Goal: Check status: Check status

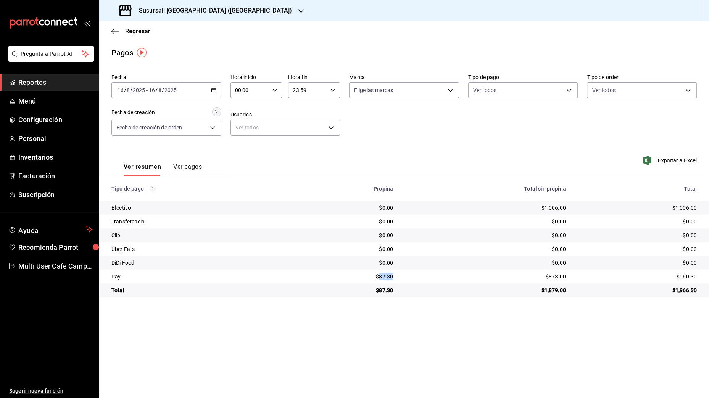
click at [61, 81] on span "Reportes" at bounding box center [55, 82] width 74 height 10
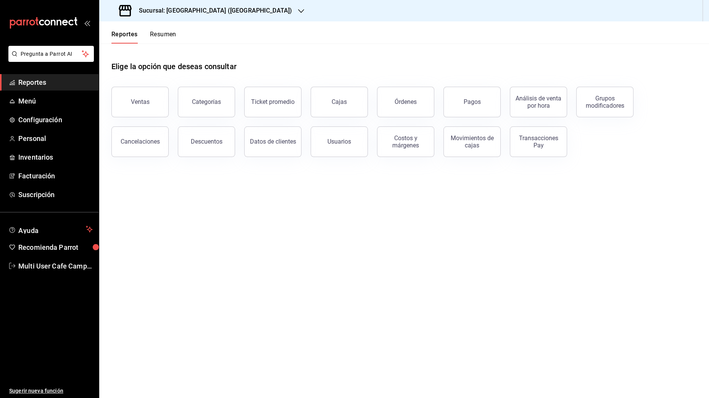
click at [34, 25] on icon "mailbox folders" at bounding box center [43, 22] width 69 height 11
click at [35, 202] on link "Suscripción" at bounding box center [49, 194] width 99 height 16
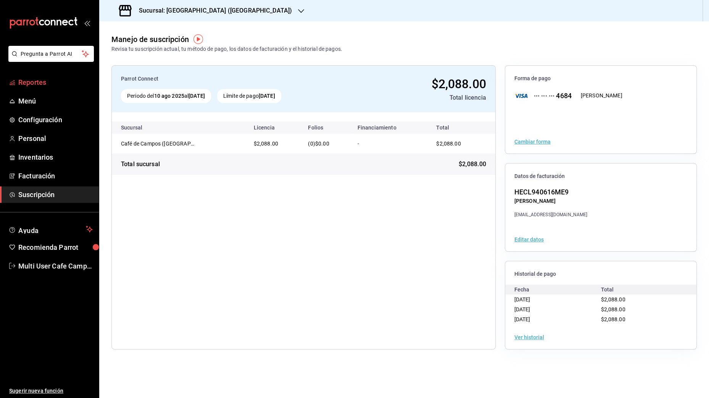
click at [37, 84] on span "Reportes" at bounding box center [55, 82] width 74 height 10
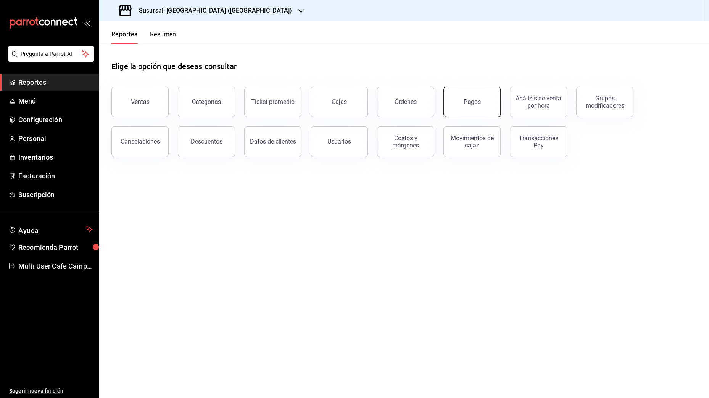
click at [484, 105] on button "Pagos" at bounding box center [472, 102] width 57 height 31
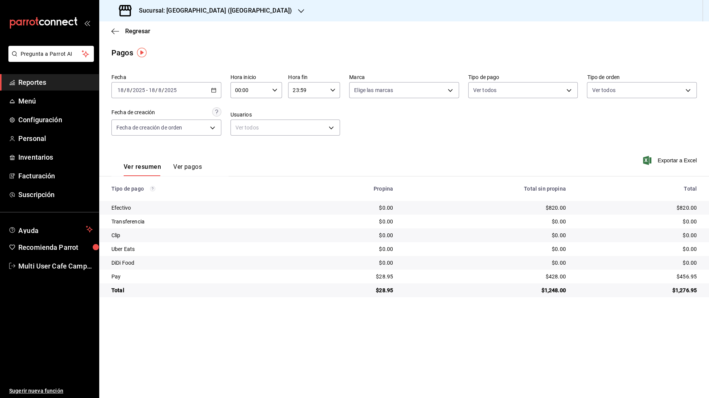
click at [182, 165] on button "Ver pagos" at bounding box center [187, 169] width 29 height 13
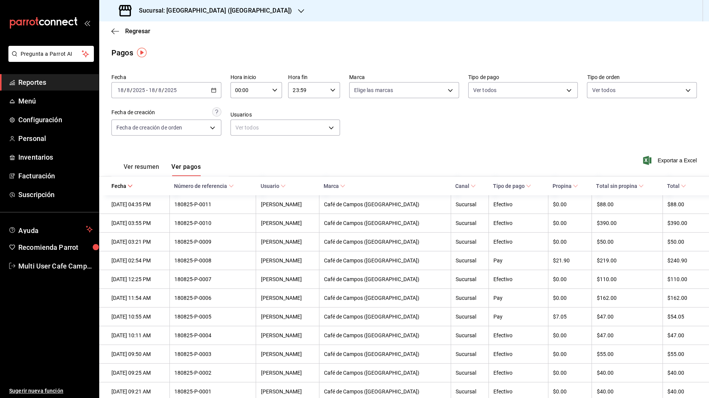
click at [133, 169] on button "Ver resumen" at bounding box center [142, 169] width 36 height 13
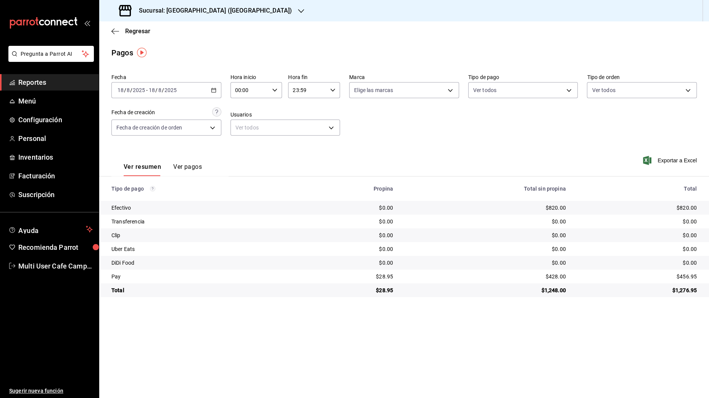
click at [208, 93] on div "[DATE] [DATE] - [DATE] [DATE]" at bounding box center [166, 90] width 110 height 16
click at [157, 203] on li "Rango de fechas" at bounding box center [147, 198] width 71 height 17
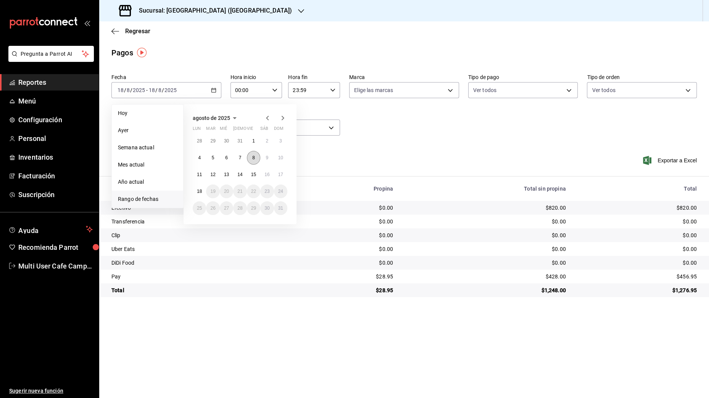
click at [253, 155] on abbr "8" at bounding box center [253, 157] width 3 height 5
click at [252, 157] on button "8" at bounding box center [253, 158] width 13 height 14
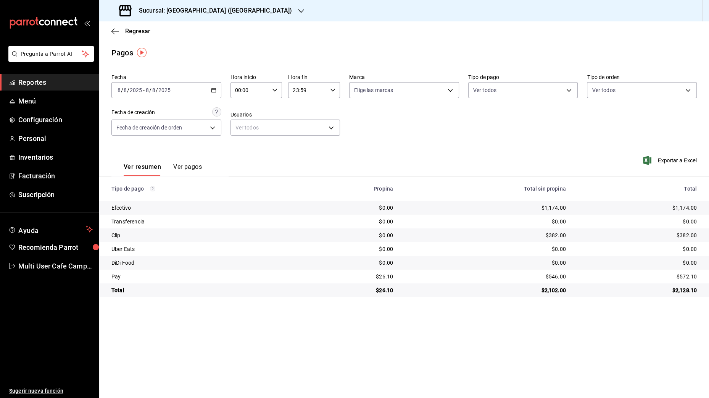
click at [553, 234] on div "$382.00" at bounding box center [485, 235] width 161 height 8
click at [198, 169] on button "Ver pagos" at bounding box center [187, 169] width 29 height 13
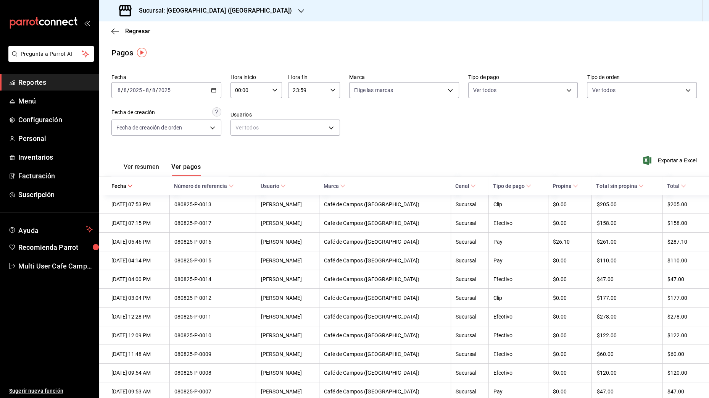
click at [506, 186] on span "Tipo de pago" at bounding box center [512, 186] width 38 height 6
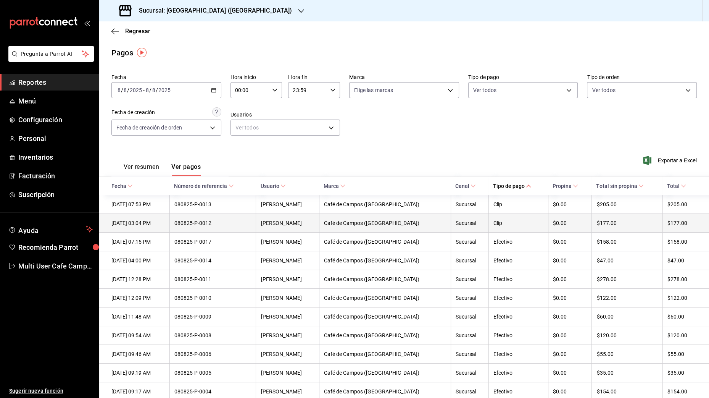
click at [494, 221] on div "Clip" at bounding box center [519, 223] width 50 height 6
click at [434, 225] on th "Café de Campos ([GEOGRAPHIC_DATA])" at bounding box center [385, 223] width 132 height 19
click at [228, 225] on div "080825-P-0012" at bounding box center [212, 223] width 77 height 6
click at [151, 223] on div "[DATE] 03:04 PM" at bounding box center [137, 223] width 53 height 6
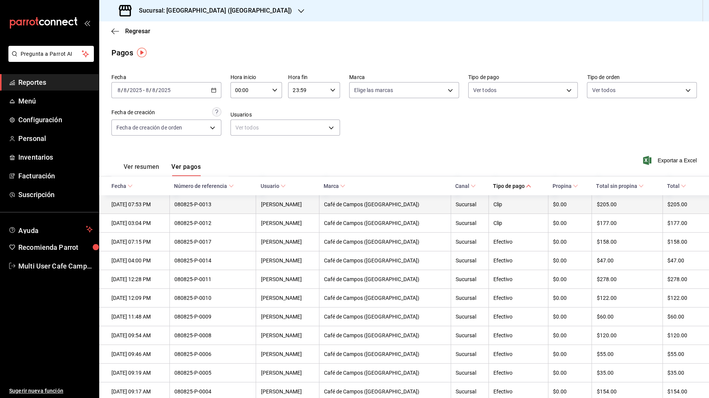
click at [146, 207] on th "[DATE] 07:53 PM" at bounding box center [134, 204] width 70 height 19
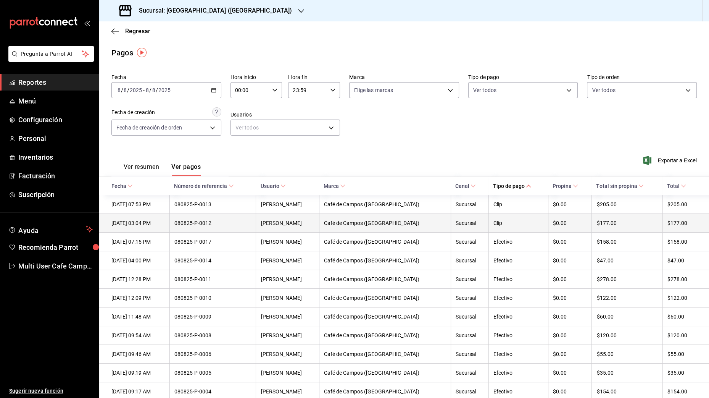
click at [144, 221] on div "[DATE] 03:04 PM" at bounding box center [137, 223] width 53 height 6
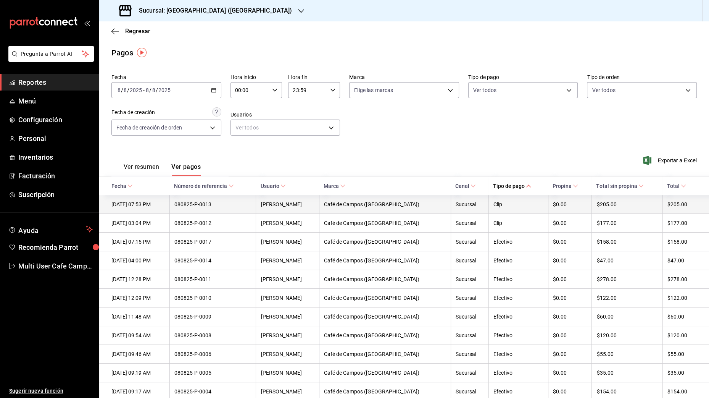
click at [139, 197] on th "[DATE] 07:53 PM" at bounding box center [134, 204] width 70 height 19
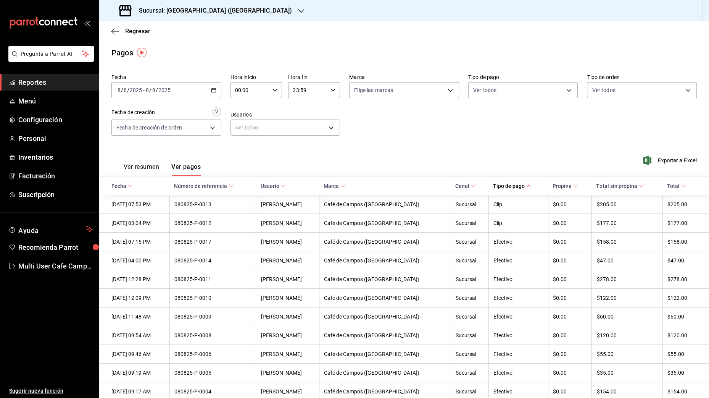
click at [69, 87] on link "Reportes" at bounding box center [49, 82] width 99 height 16
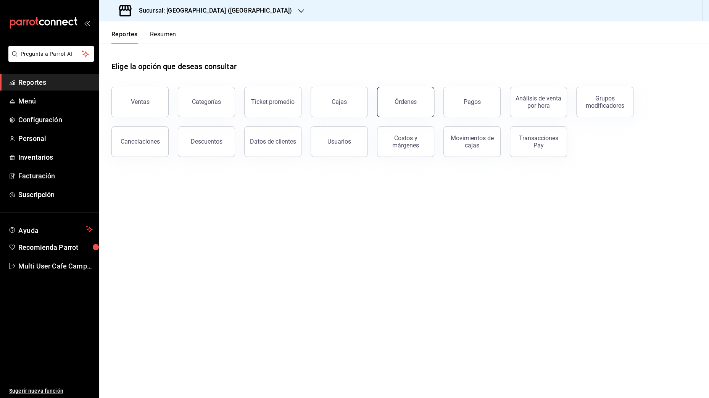
click at [395, 105] on button "Órdenes" at bounding box center [405, 102] width 57 height 31
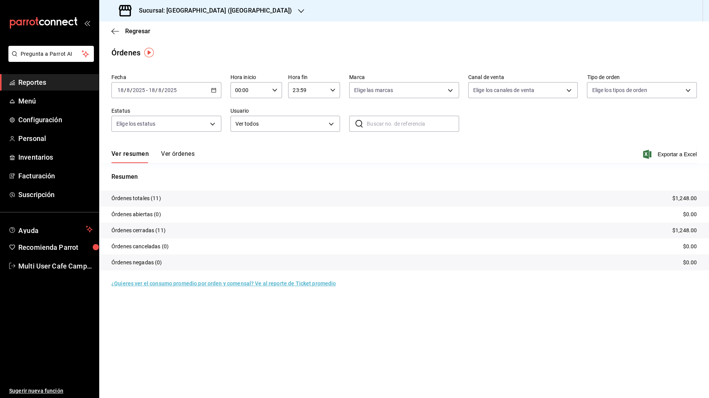
click at [173, 158] on button "Ver órdenes" at bounding box center [178, 156] width 34 height 13
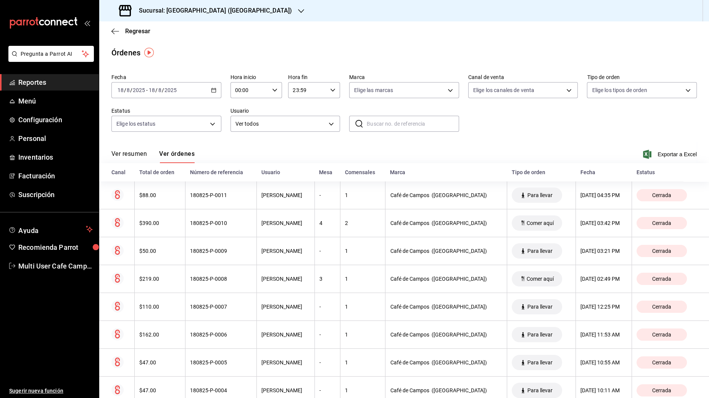
click at [229, 170] on div "Número de referencia" at bounding box center [221, 172] width 62 height 6
click at [211, 173] on div "Número de referencia" at bounding box center [221, 172] width 62 height 6
click at [213, 90] on icon "button" at bounding box center [213, 89] width 5 height 5
click at [130, 202] on span "Rango de fechas" at bounding box center [147, 199] width 59 height 8
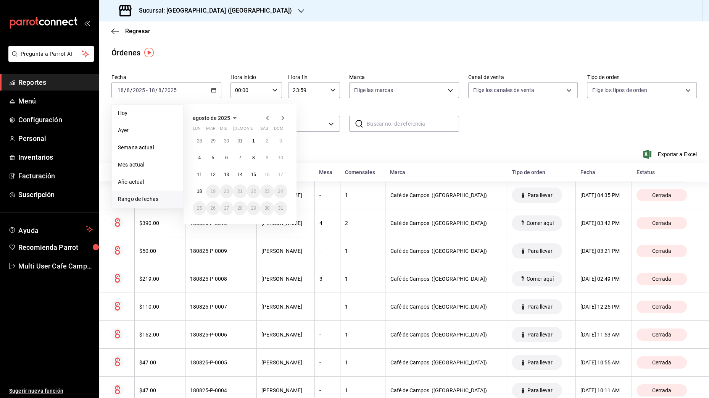
click at [352, 163] on div "Ver resumen Ver órdenes Exportar a Excel" at bounding box center [404, 152] width 586 height 22
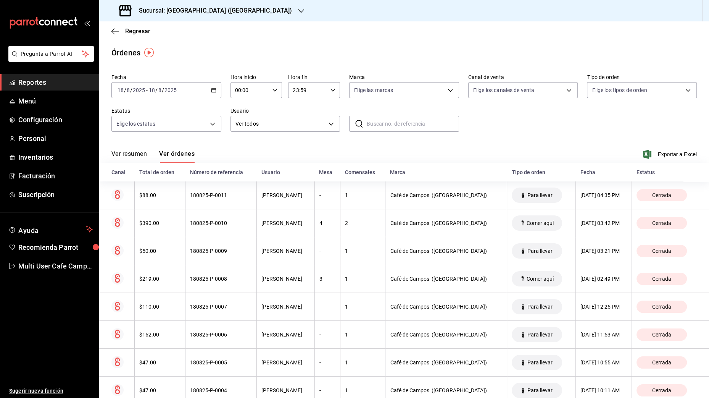
click at [211, 89] on icon "button" at bounding box center [213, 89] width 5 height 5
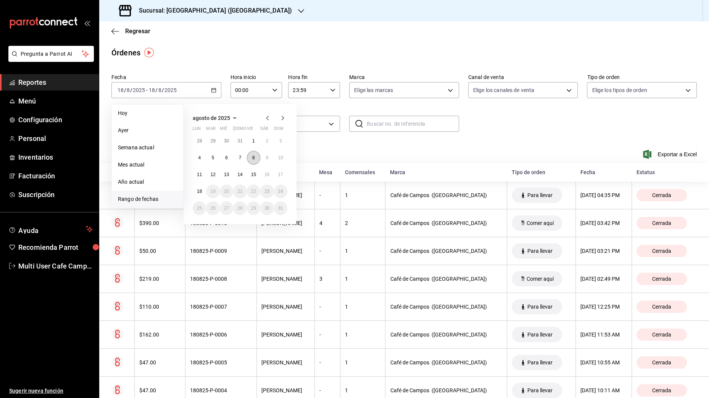
click at [253, 156] on abbr "8" at bounding box center [253, 157] width 3 height 5
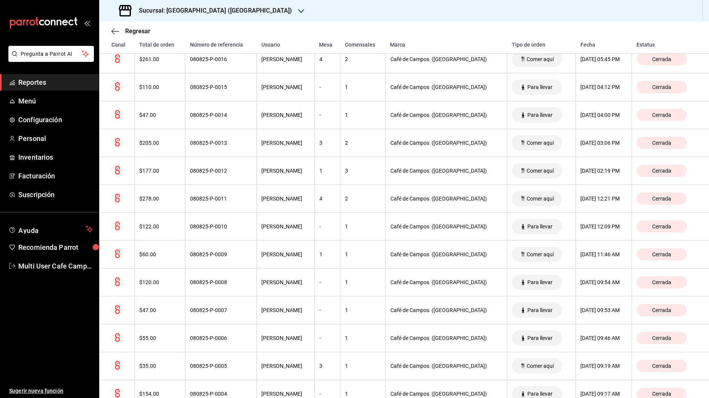
scroll to position [178, 0]
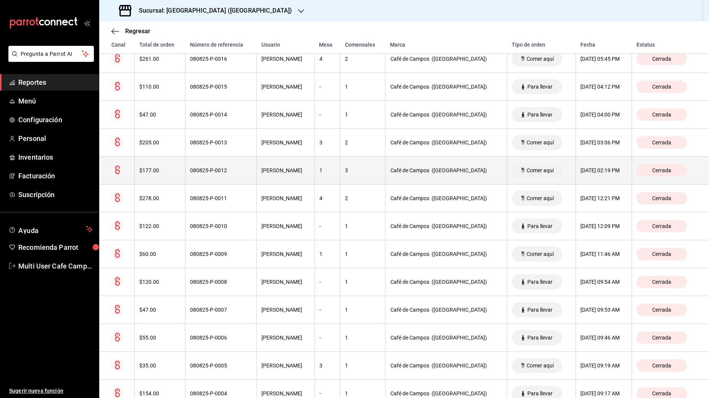
click at [228, 170] on div "080825-P-0012" at bounding box center [221, 170] width 62 height 6
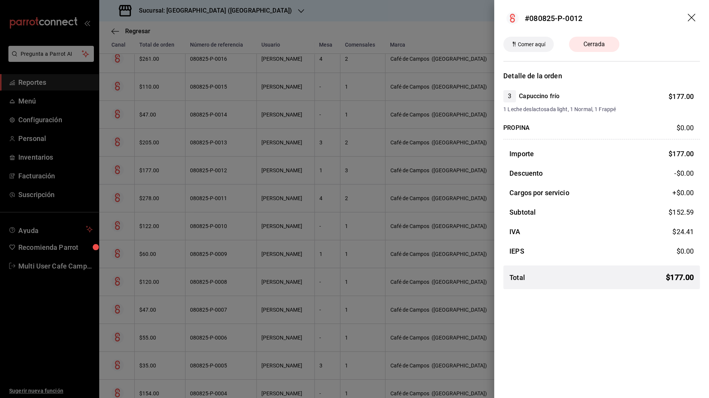
click at [691, 19] on icon "drag" at bounding box center [692, 18] width 9 height 9
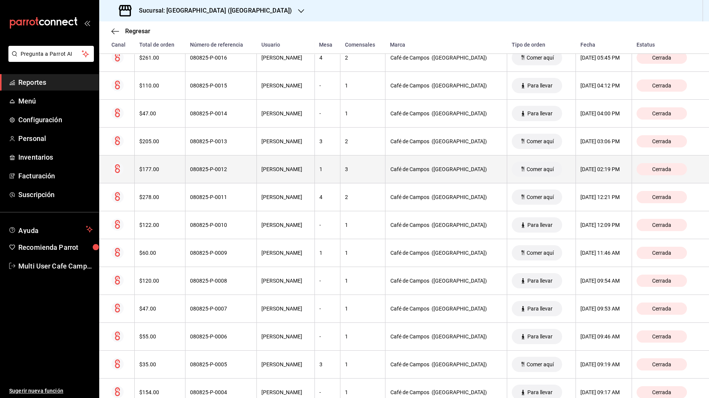
scroll to position [163, 0]
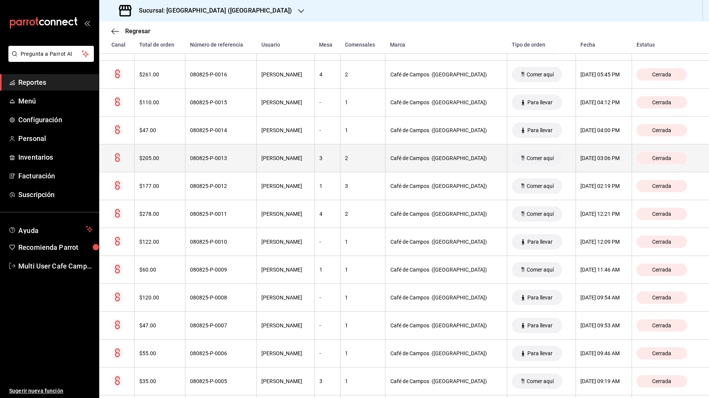
click at [207, 157] on div "080825-P-0013" at bounding box center [221, 158] width 62 height 6
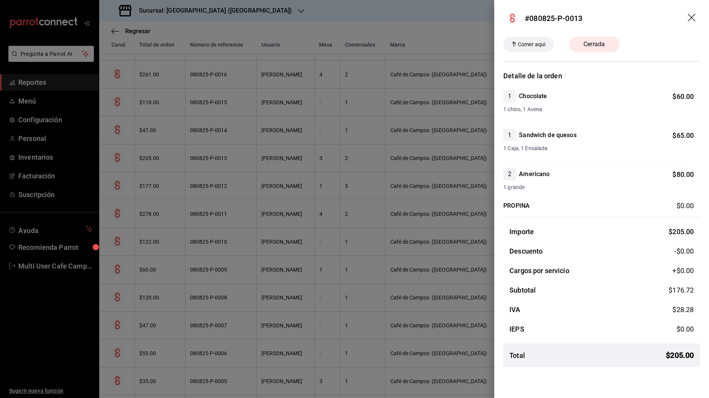
click at [695, 19] on icon "drag" at bounding box center [692, 18] width 9 height 9
